Goal: Check status: Check status

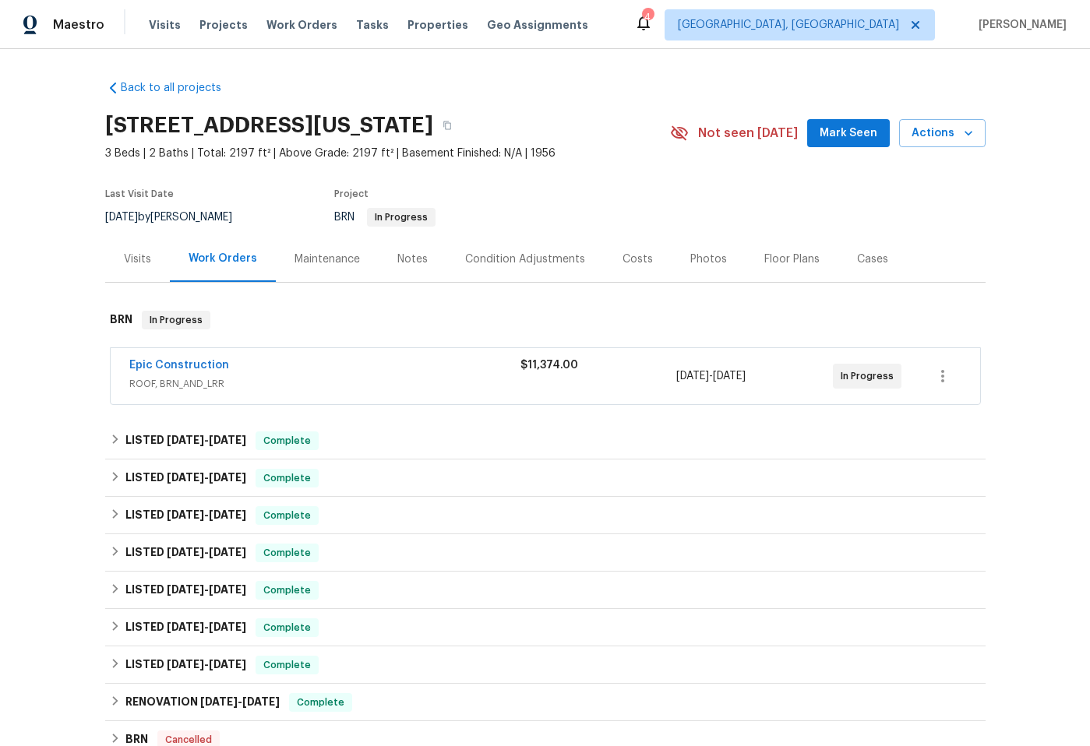
click at [358, 370] on div "Epic Construction" at bounding box center [324, 367] width 391 height 19
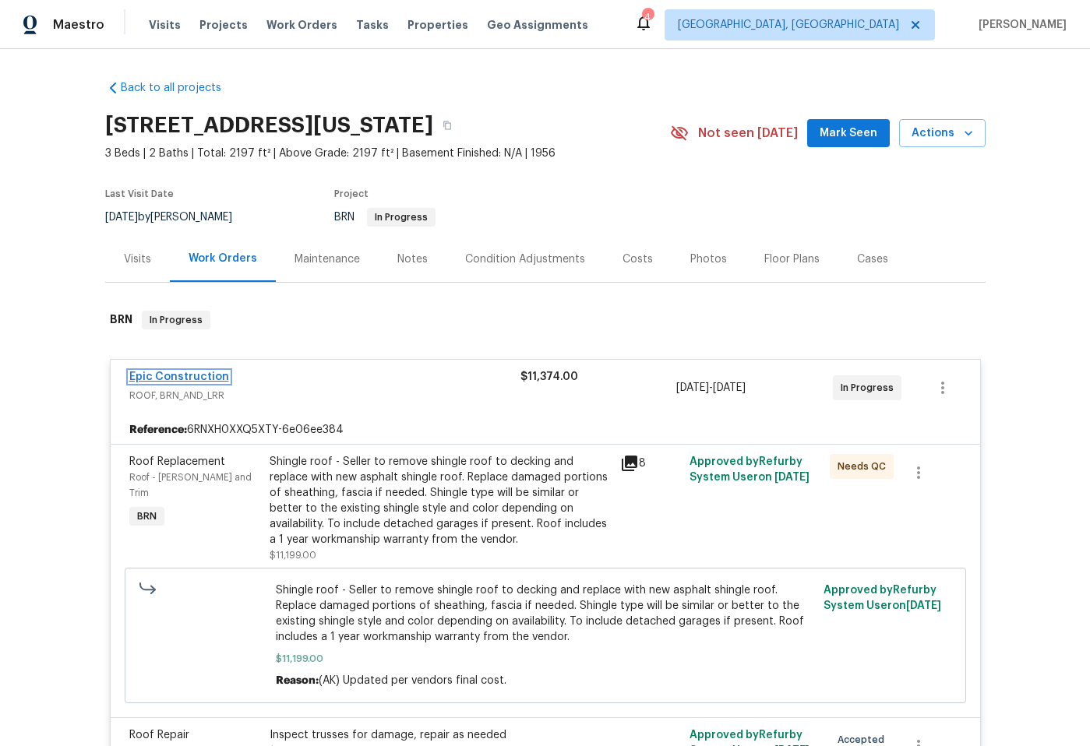
click at [151, 375] on link "Epic Construction" at bounding box center [179, 377] width 100 height 11
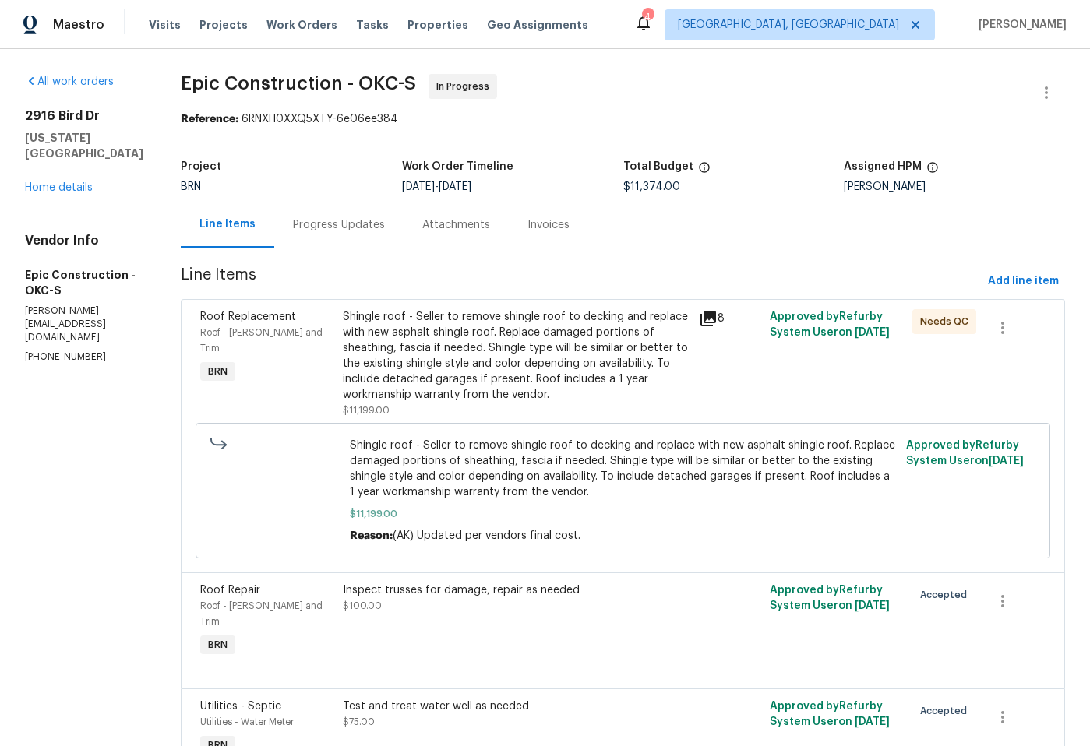
click at [428, 235] on div "Attachments" at bounding box center [455, 225] width 105 height 46
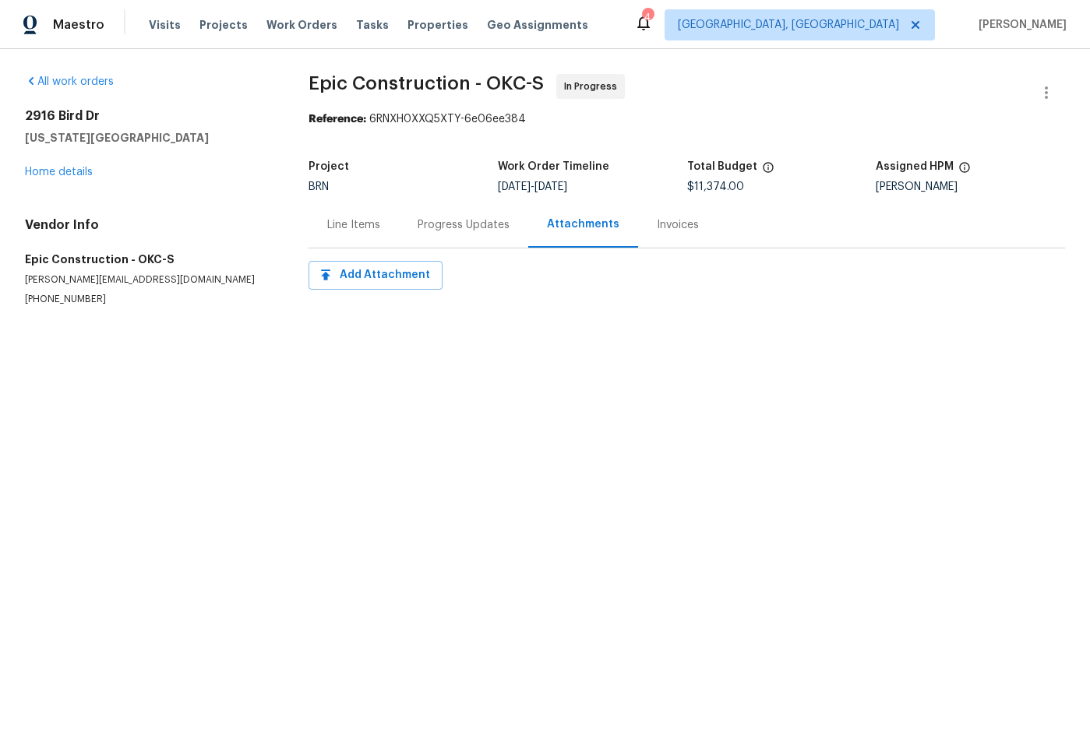
click at [682, 225] on div "Invoices" at bounding box center [678, 225] width 42 height 16
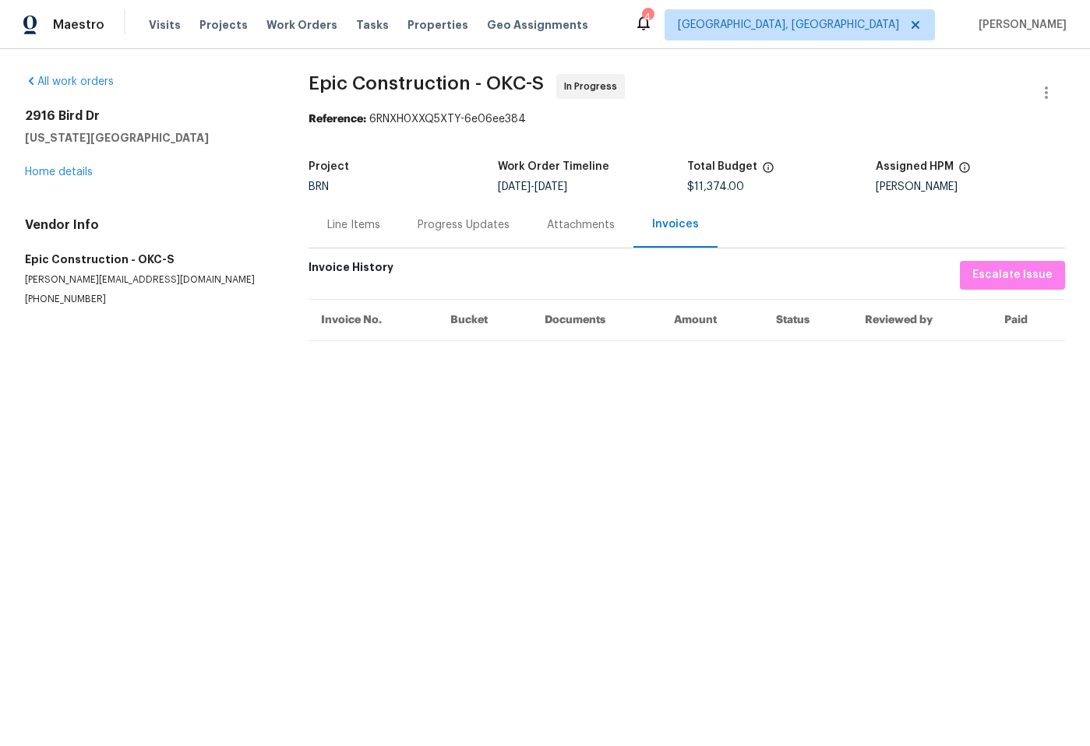
click at [352, 225] on div "Line Items" at bounding box center [353, 225] width 53 height 16
